Goal: Task Accomplishment & Management: Complete application form

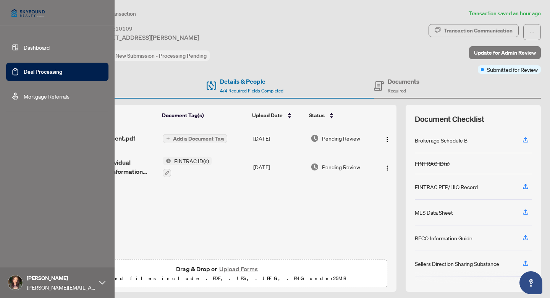
click at [34, 73] on link "Deal Processing" at bounding box center [43, 71] width 39 height 7
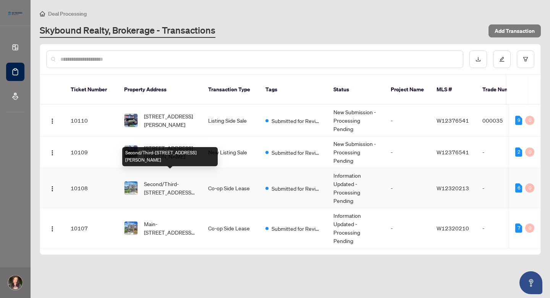
click at [169, 180] on span "Second/Third-[STREET_ADDRESS][PERSON_NAME]" at bounding box center [170, 188] width 52 height 17
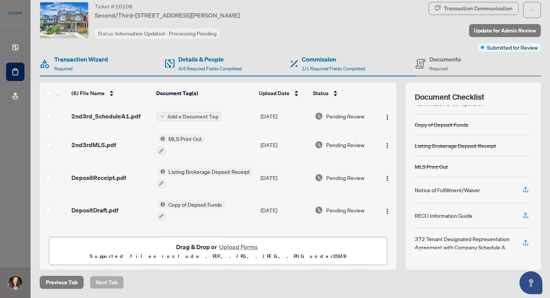
scroll to position [22, 0]
click at [239, 248] on button "Upload Forms" at bounding box center [238, 247] width 43 height 10
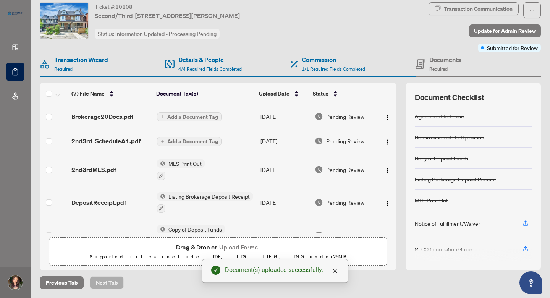
click at [207, 116] on span "Add a Document Tag" at bounding box center [192, 116] width 51 height 5
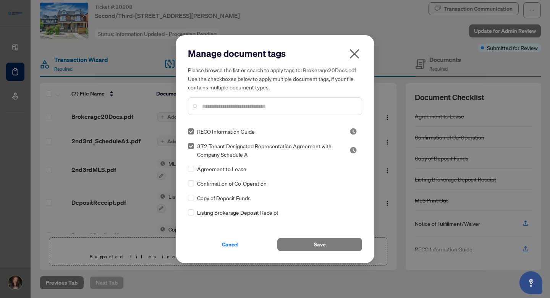
scroll to position [0, 0]
click at [324, 247] on span "Save" at bounding box center [320, 244] width 12 height 12
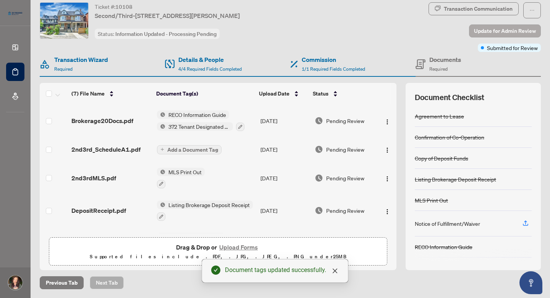
click at [513, 31] on span "Update for Admin Review" at bounding box center [505, 31] width 62 height 12
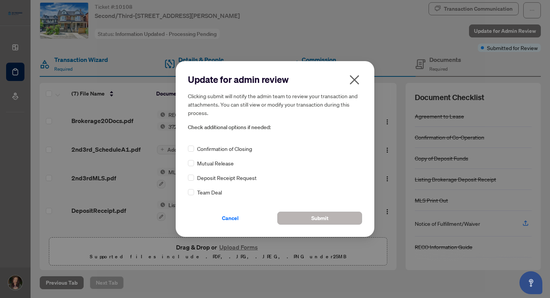
click at [326, 215] on span "Submit" at bounding box center [319, 218] width 17 height 12
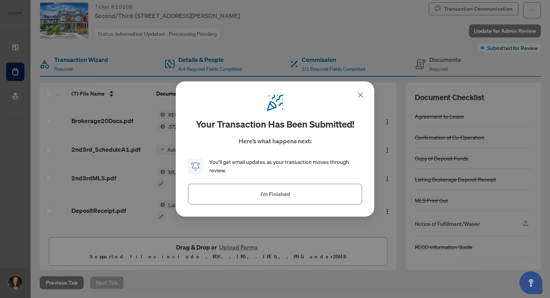
click at [360, 96] on icon at bounding box center [360, 95] width 5 height 5
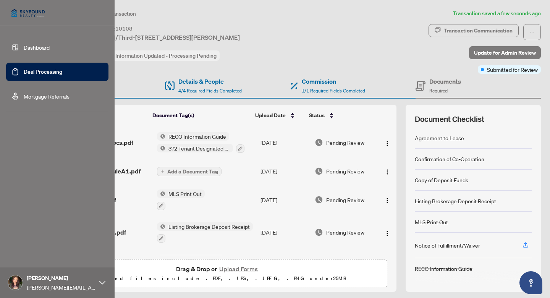
click at [24, 69] on link "Deal Processing" at bounding box center [43, 71] width 39 height 7
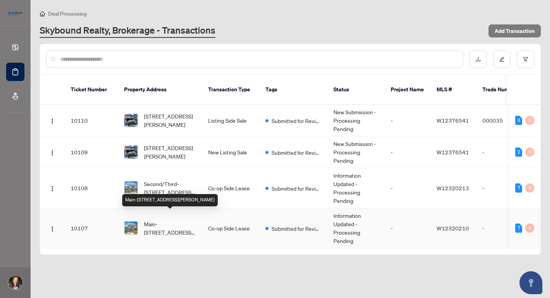
click at [159, 220] on span "Main-[STREET_ADDRESS][PERSON_NAME]" at bounding box center [170, 228] width 52 height 17
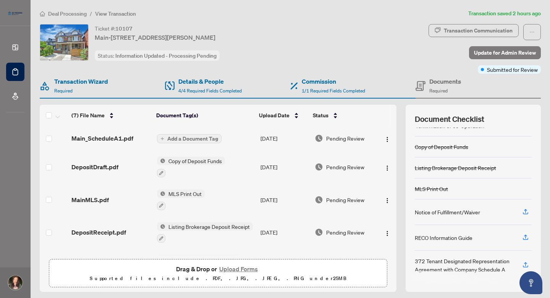
scroll to position [33, 0]
click at [243, 268] on button "Upload Forms" at bounding box center [238, 269] width 43 height 10
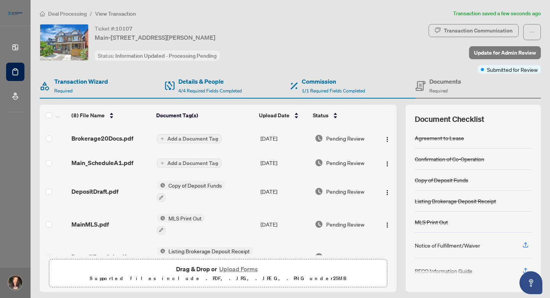
scroll to position [0, 0]
click at [198, 165] on span "Add a Document Tag" at bounding box center [192, 162] width 51 height 5
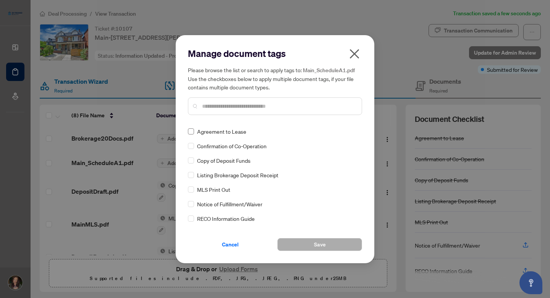
click at [191, 133] on span at bounding box center [191, 131] width 6 height 6
click at [317, 244] on span "Save" at bounding box center [320, 244] width 12 height 12
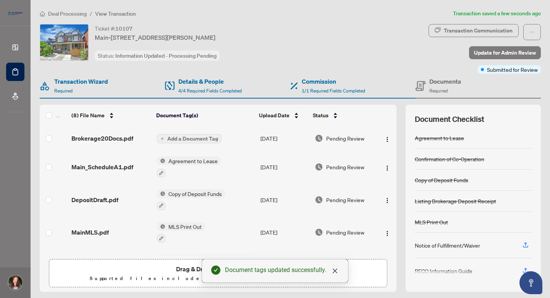
click at [191, 138] on span "Add a Document Tag" at bounding box center [192, 138] width 51 height 5
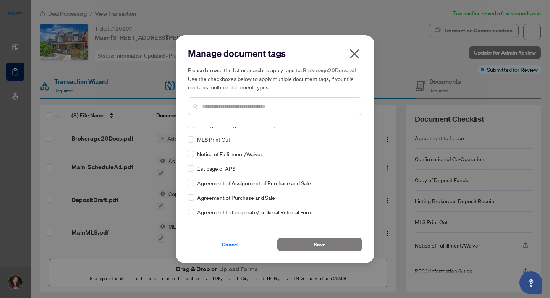
scroll to position [112, 0]
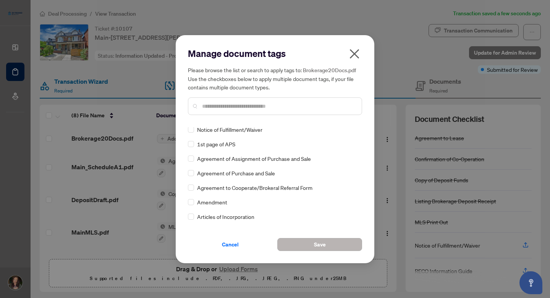
click at [319, 243] on span "Save" at bounding box center [320, 244] width 12 height 12
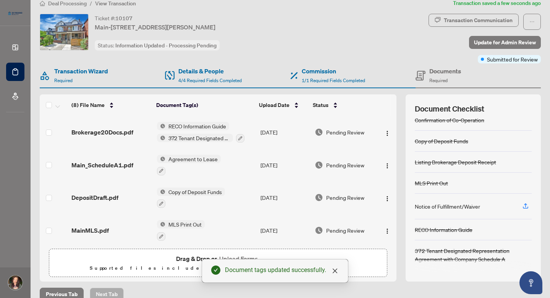
scroll to position [0, 0]
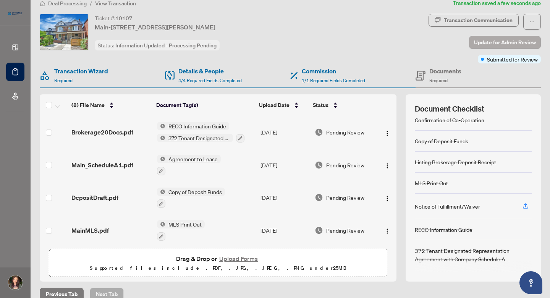
click at [492, 40] on span "Update for Admin Review" at bounding box center [505, 42] width 62 height 12
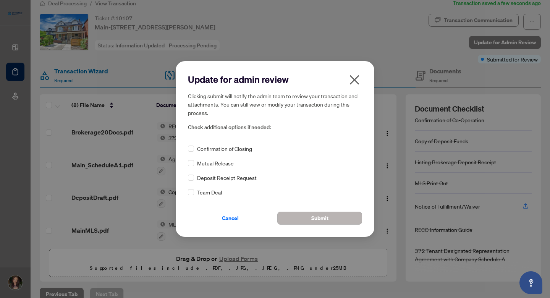
click at [315, 218] on span "Submit" at bounding box center [319, 218] width 17 height 12
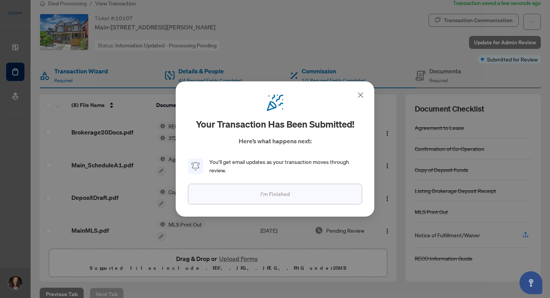
click at [290, 199] on button "I'm Finished" at bounding box center [275, 194] width 174 height 21
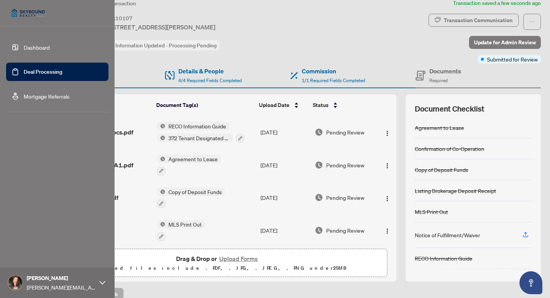
click at [30, 73] on link "Deal Processing" at bounding box center [43, 71] width 39 height 7
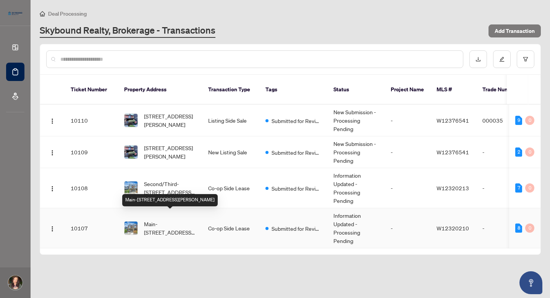
click at [178, 222] on span "Main-[STREET_ADDRESS][PERSON_NAME]" at bounding box center [170, 228] width 52 height 17
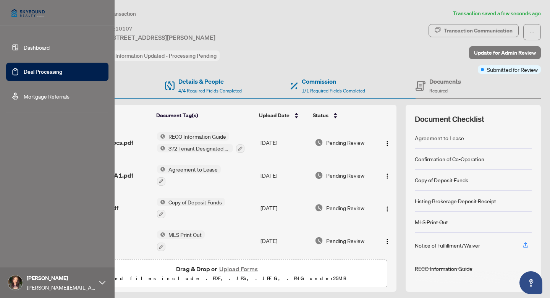
click at [24, 73] on link "Deal Processing" at bounding box center [43, 71] width 39 height 7
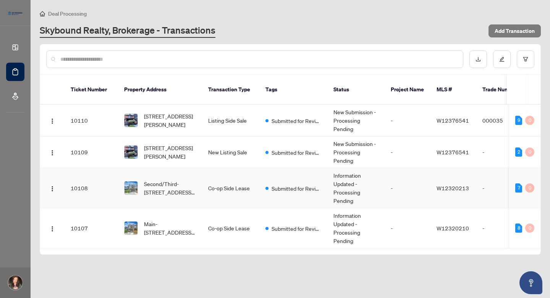
click at [161, 180] on span "Second/Third-[STREET_ADDRESS][PERSON_NAME]" at bounding box center [170, 188] width 52 height 17
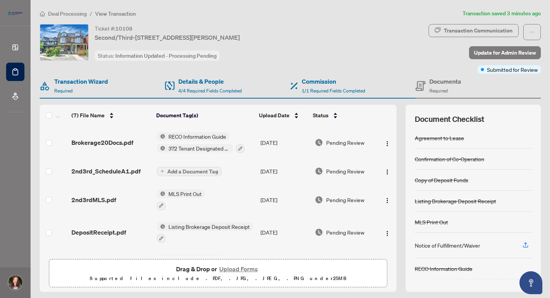
click at [197, 171] on span "Add a Document Tag" at bounding box center [192, 171] width 51 height 5
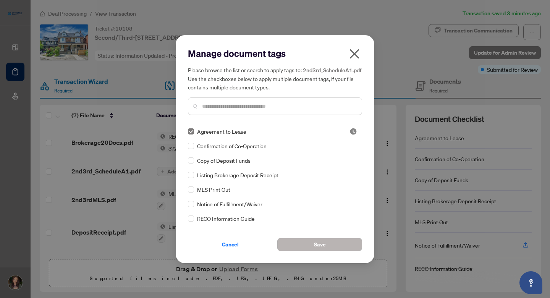
click at [316, 243] on span "Save" at bounding box center [320, 244] width 12 height 12
